Goal: Task Accomplishment & Management: Use online tool/utility

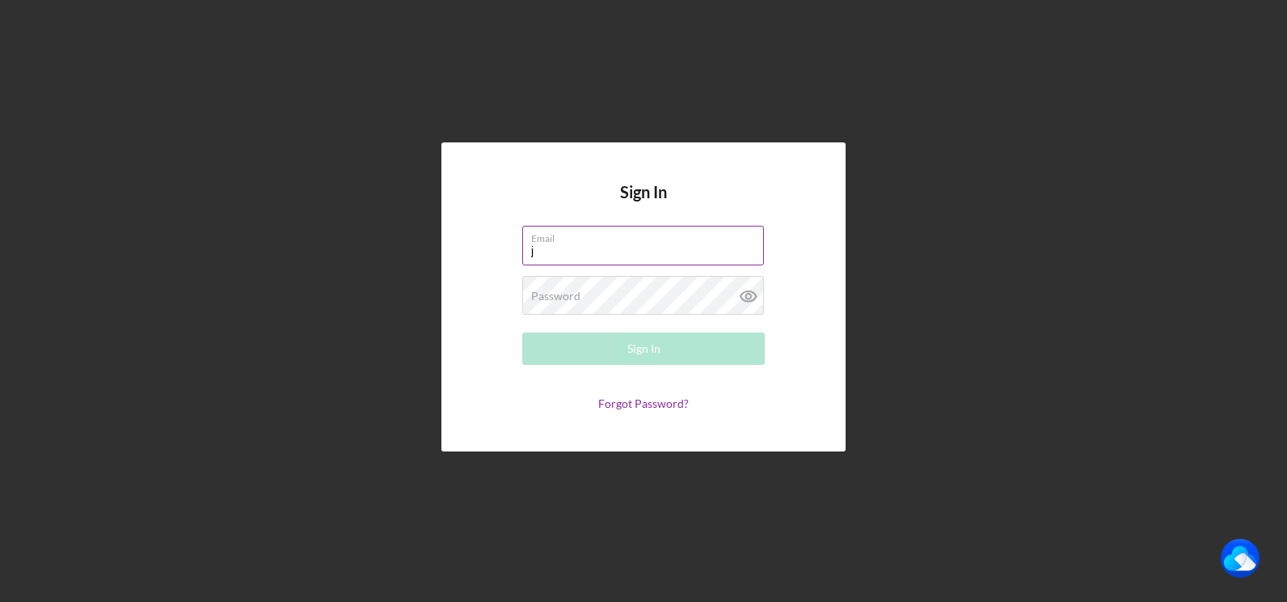
type input "[PERSON_NAME][EMAIL_ADDRESS][DOMAIN_NAME]"
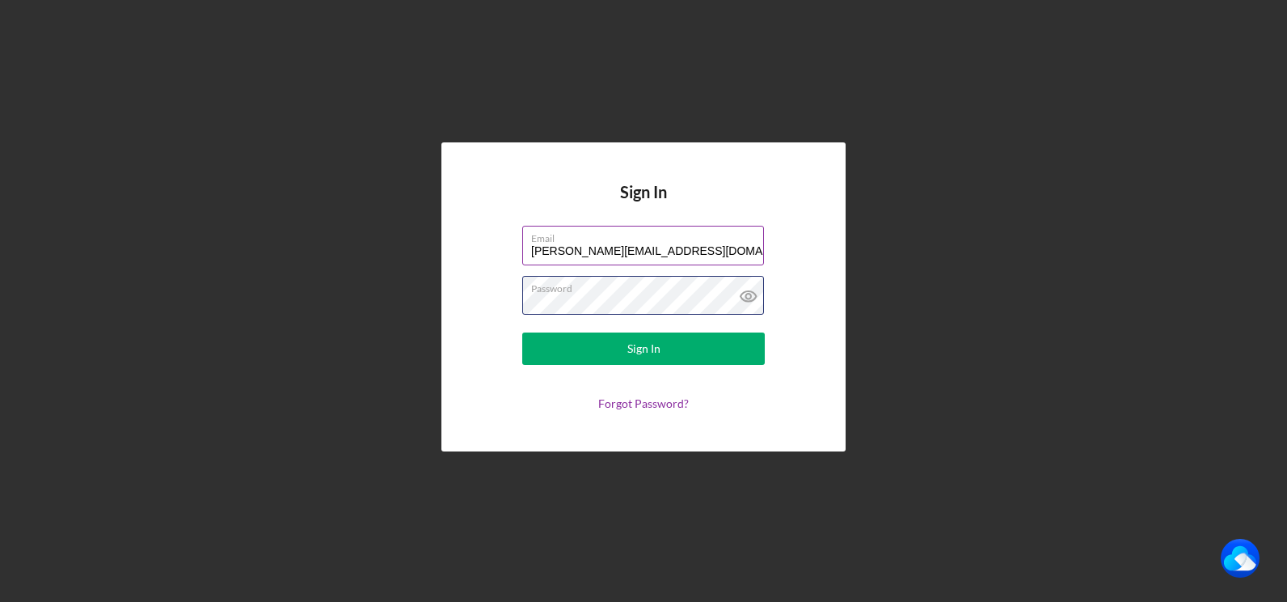
click at [522, 332] on button "Sign In" at bounding box center [643, 348] width 243 height 32
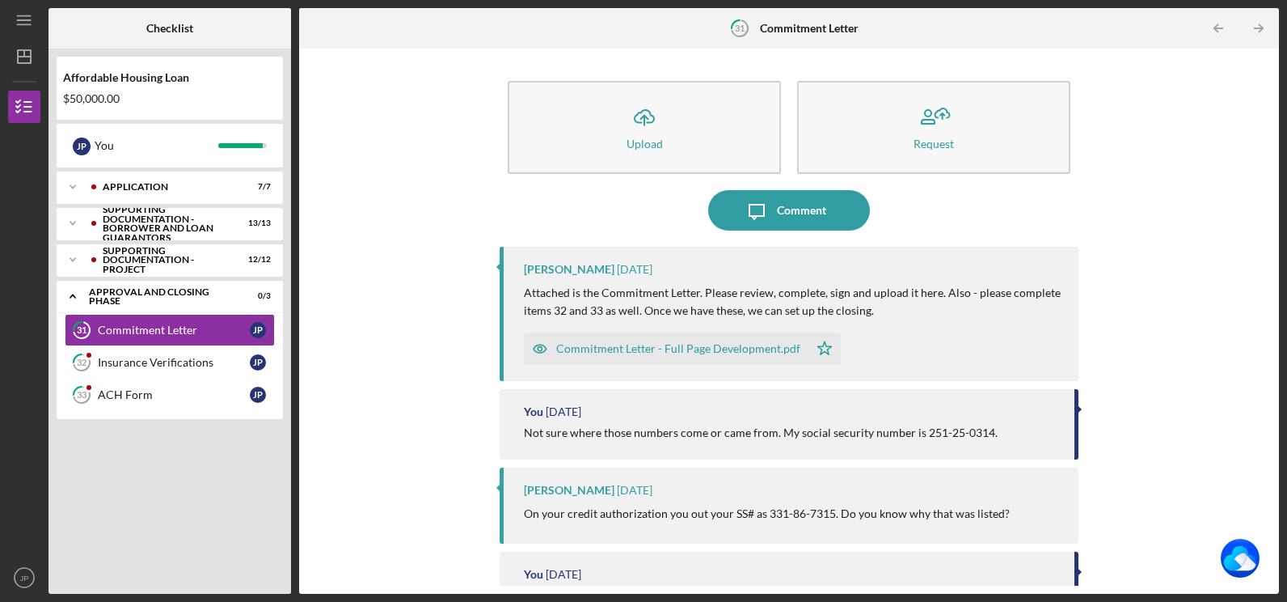
click at [654, 347] on div "Commitment Letter - Full Page Development.pdf" at bounding box center [678, 348] width 244 height 13
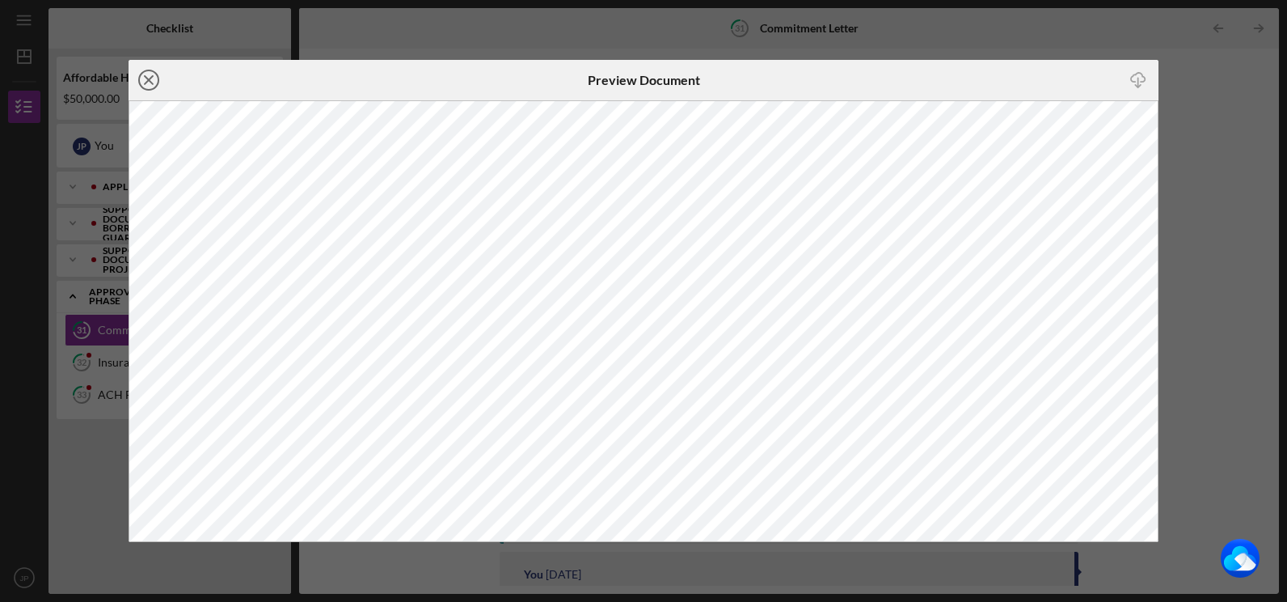
click at [154, 82] on icon "Icon/Close" at bounding box center [149, 80] width 40 height 40
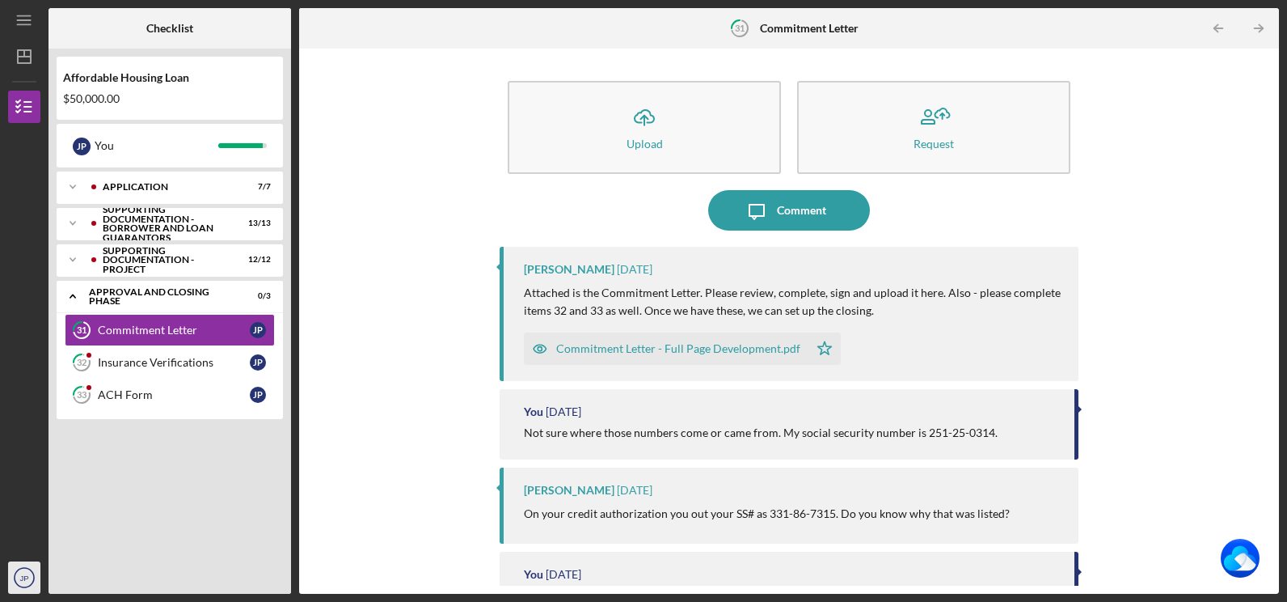
click at [24, 575] on text "JP" at bounding box center [23, 577] width 9 height 9
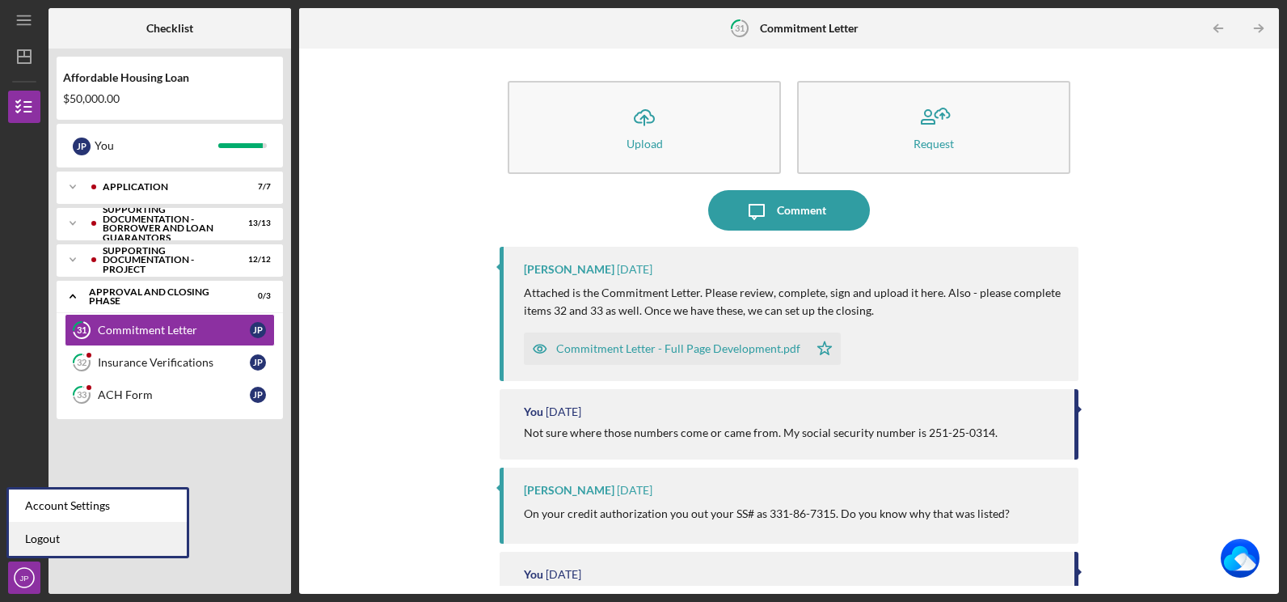
click at [35, 542] on link "Logout" at bounding box center [98, 538] width 178 height 33
